Goal: Task Accomplishment & Management: Use online tool/utility

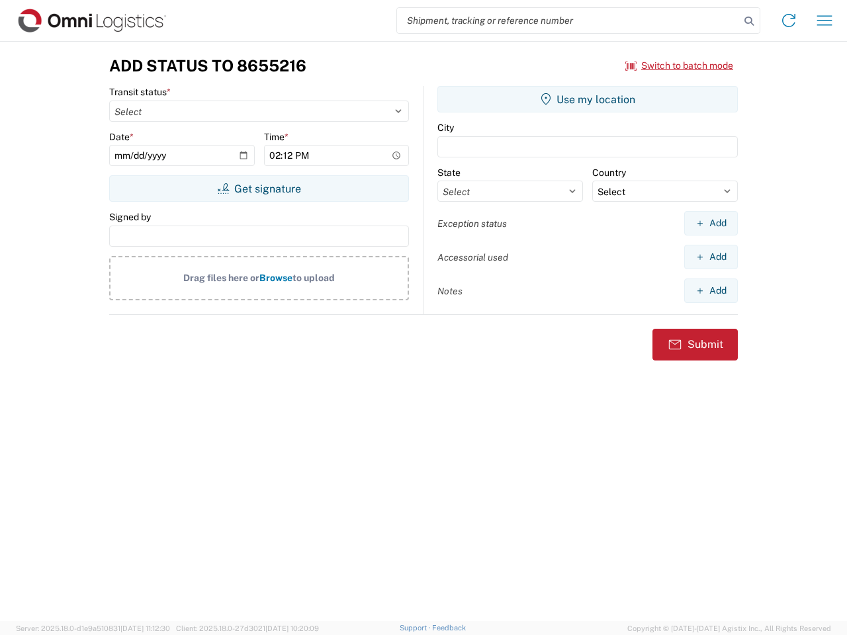
click at [568, 21] on input "search" at bounding box center [568, 20] width 343 height 25
click at [749, 21] on icon at bounding box center [748, 21] width 19 height 19
click at [788, 21] on icon at bounding box center [788, 20] width 21 height 21
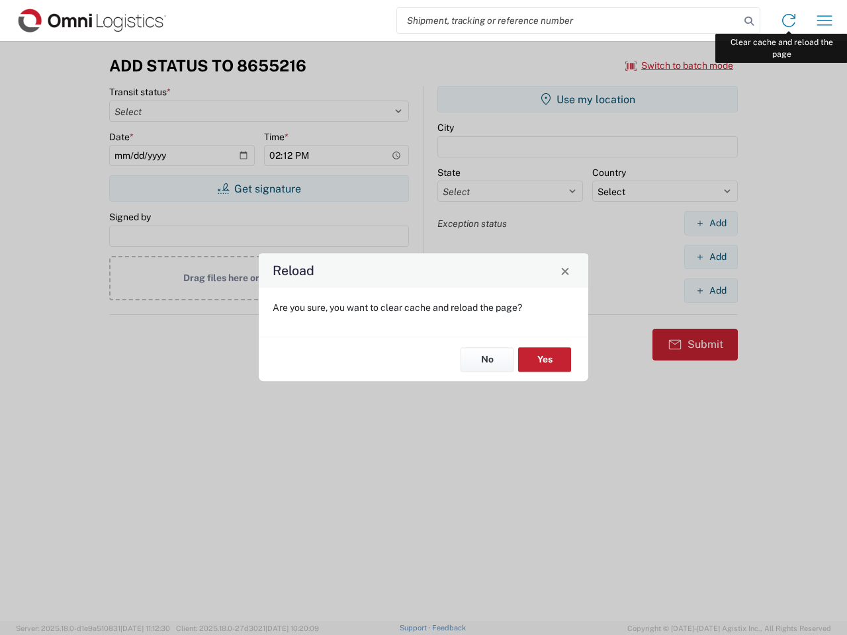
click at [824, 21] on div "Reload Are you sure, you want to clear cache and reload the page? No Yes" at bounding box center [423, 317] width 847 height 635
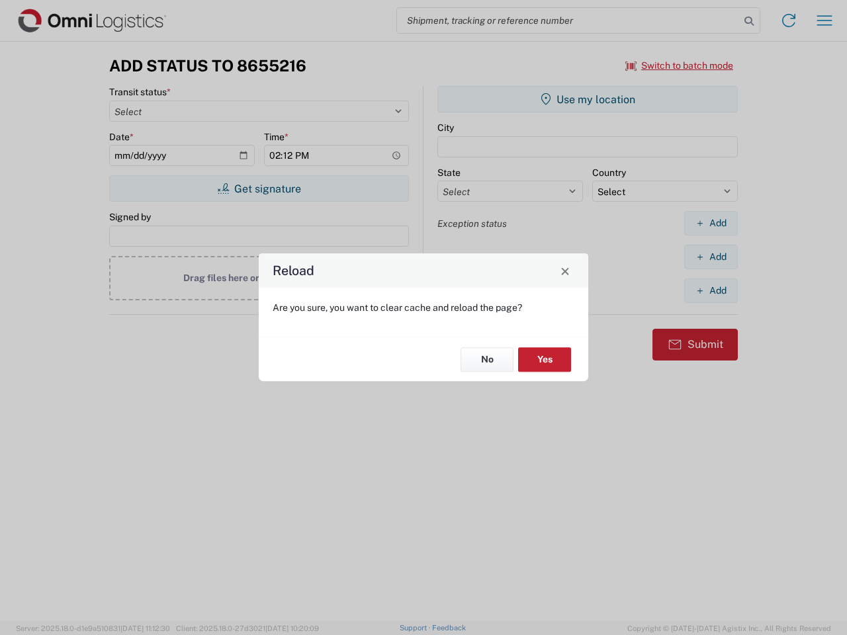
click at [679, 65] on div "Reload Are you sure, you want to clear cache and reload the page? No Yes" at bounding box center [423, 317] width 847 height 635
click at [259, 189] on div "Reload Are you sure, you want to clear cache and reload the page? No Yes" at bounding box center [423, 317] width 847 height 635
click at [587, 99] on div "Reload Are you sure, you want to clear cache and reload the page? No Yes" at bounding box center [423, 317] width 847 height 635
click at [710, 223] on div "Reload Are you sure, you want to clear cache and reload the page? No Yes" at bounding box center [423, 317] width 847 height 635
click at [710, 257] on div "Reload Are you sure, you want to clear cache and reload the page? No Yes" at bounding box center [423, 317] width 847 height 635
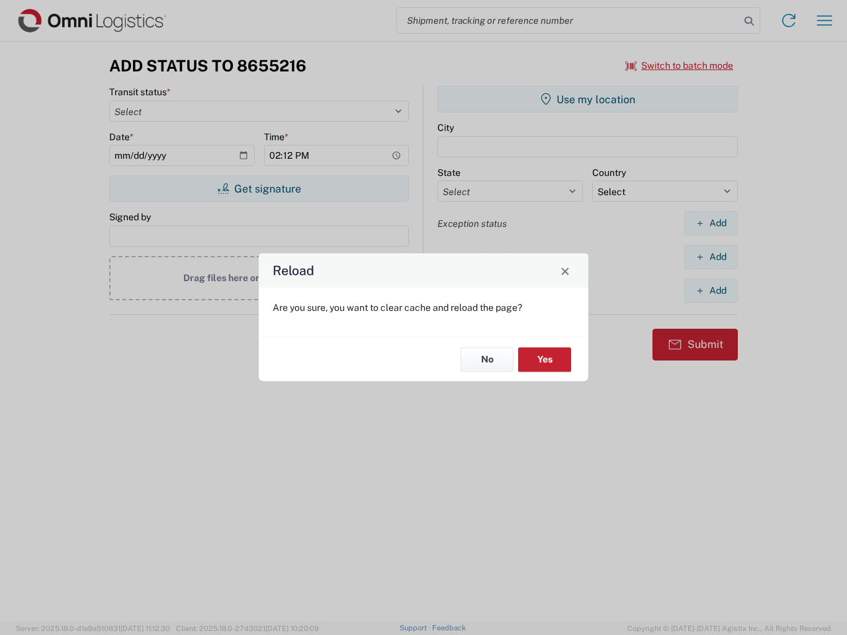
click at [710, 290] on div "Reload Are you sure, you want to clear cache and reload the page? No Yes" at bounding box center [423, 317] width 847 height 635
